Goal: Check status: Check status

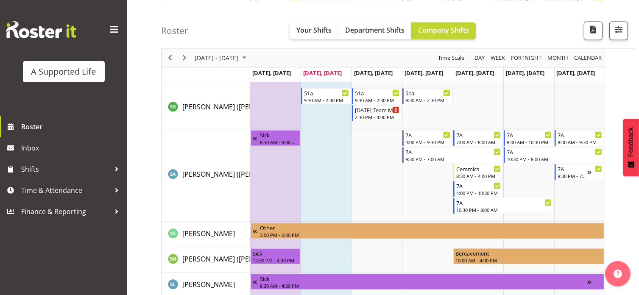
scroll to position [4218, 0]
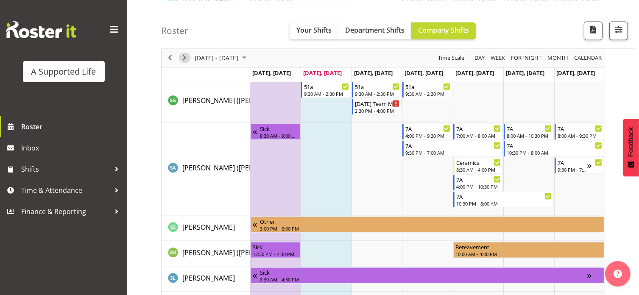
click at [187, 58] on span "Next" at bounding box center [184, 58] width 10 height 11
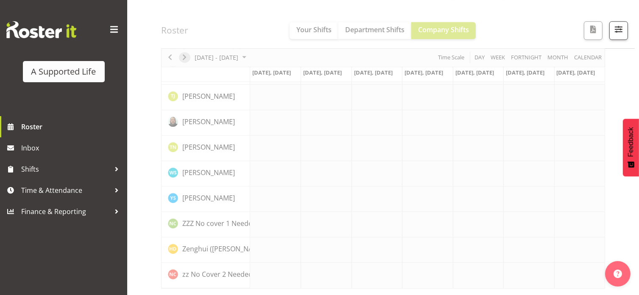
scroll to position [2374, 0]
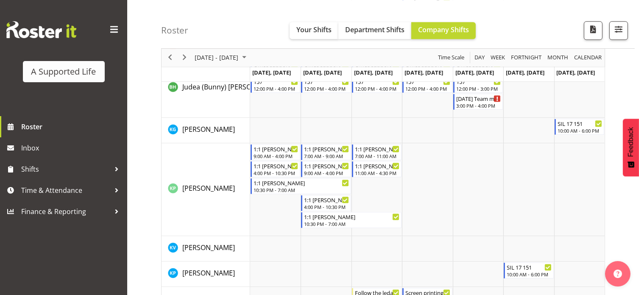
scroll to position [4218, 0]
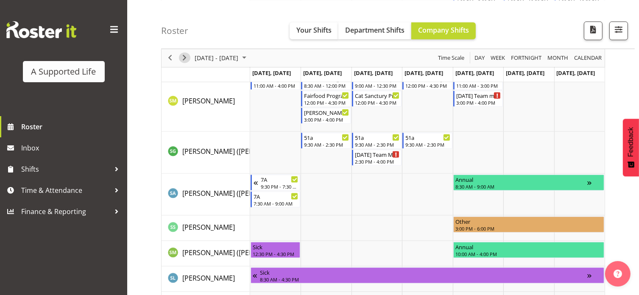
click at [186, 60] on span "Next" at bounding box center [184, 58] width 10 height 11
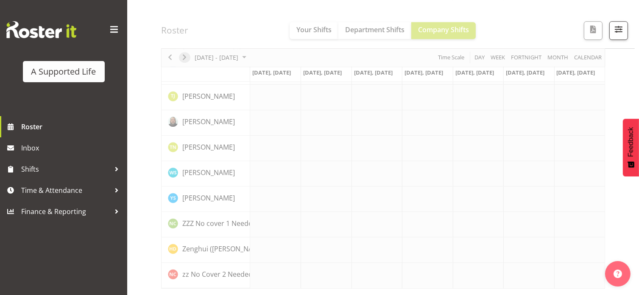
scroll to position [2374, 0]
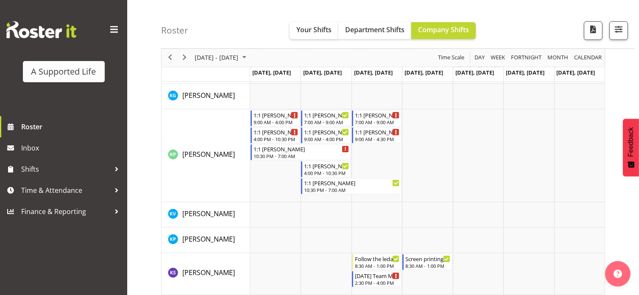
scroll to position [4218, 0]
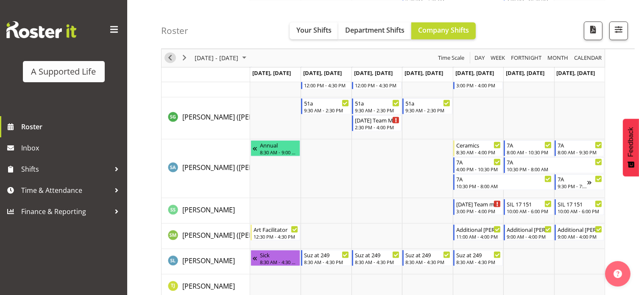
click at [168, 62] on span "Previous" at bounding box center [170, 58] width 10 height 11
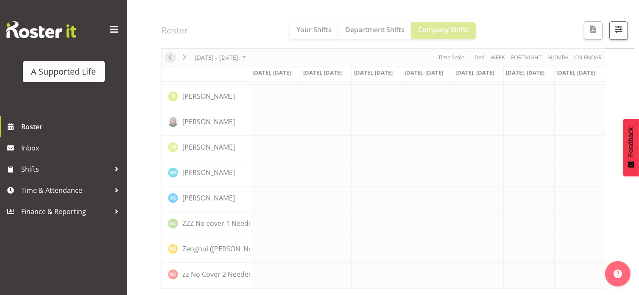
scroll to position [2374, 0]
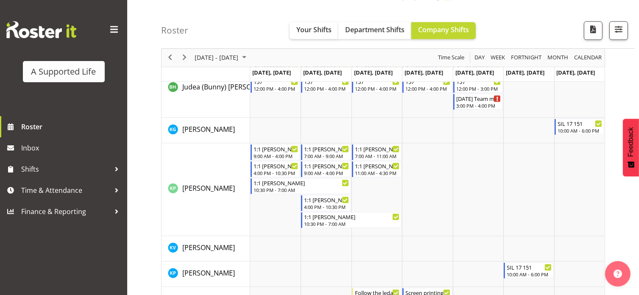
scroll to position [4218, 0]
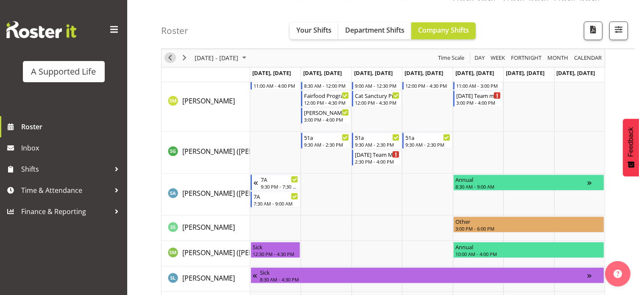
click at [171, 57] on span "Previous" at bounding box center [170, 58] width 10 height 11
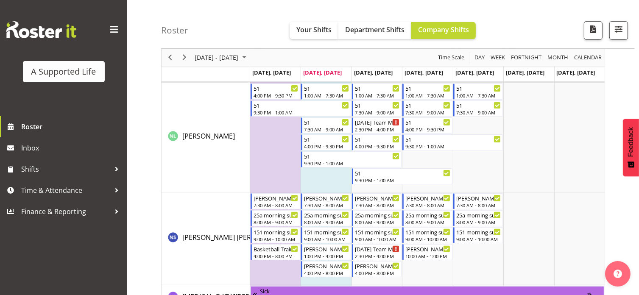
scroll to position [3438, 0]
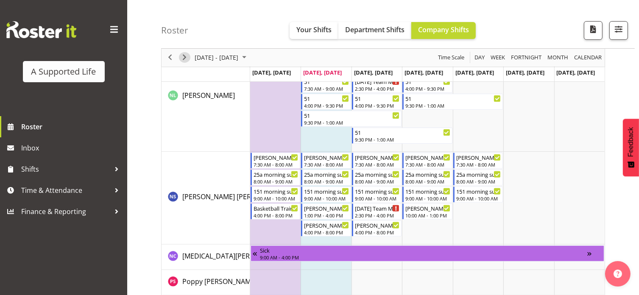
click at [181, 60] on span "Next" at bounding box center [184, 58] width 10 height 11
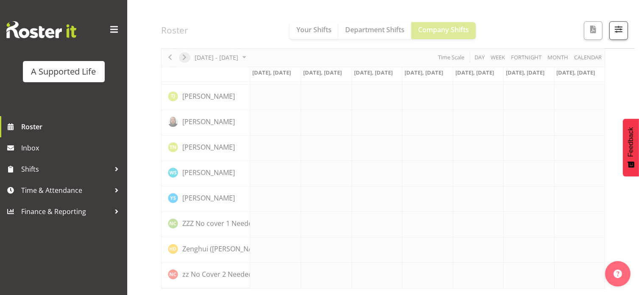
scroll to position [2374, 0]
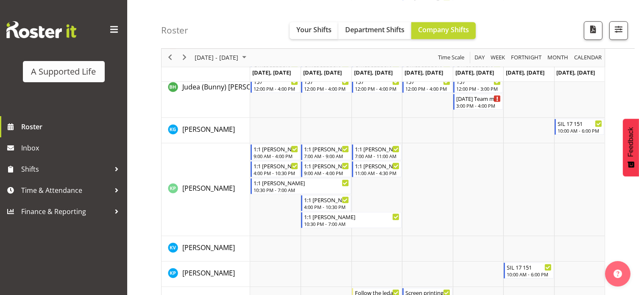
scroll to position [3438, 0]
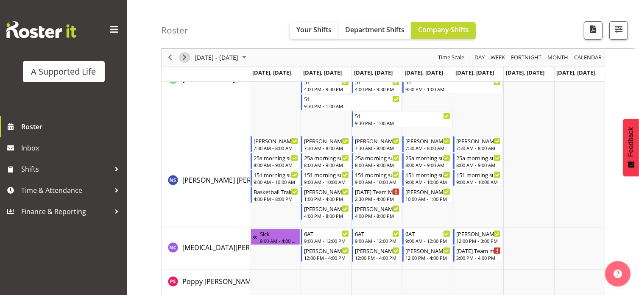
click at [183, 57] on span "Next" at bounding box center [184, 58] width 10 height 11
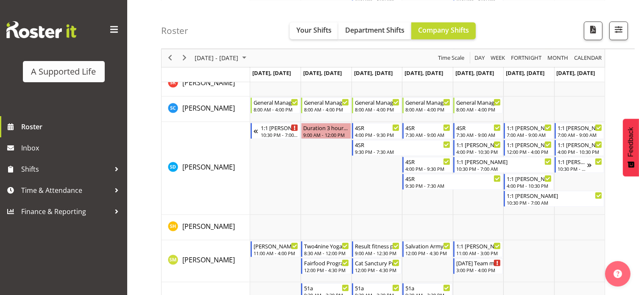
scroll to position [3888, 0]
